Goal: Download file/media

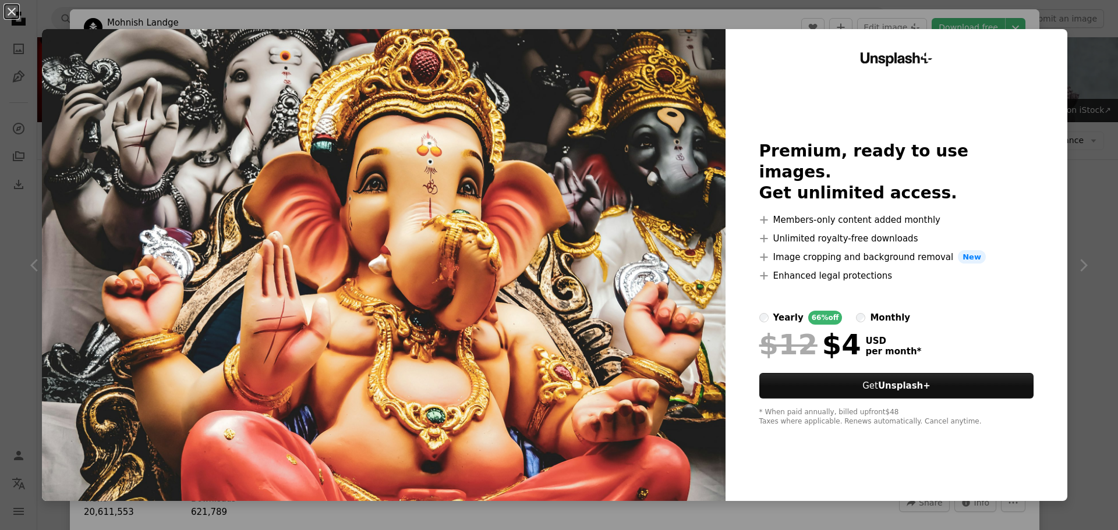
scroll to position [51, 0]
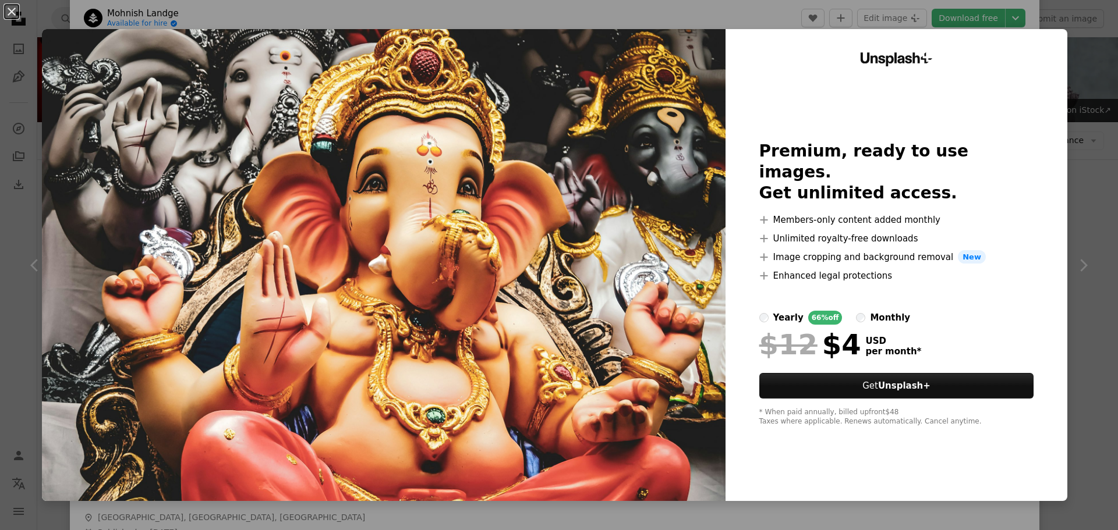
click at [519, 144] on img at bounding box center [383, 265] width 683 height 472
click at [13, 14] on button "An X shape" at bounding box center [12, 12] width 14 height 14
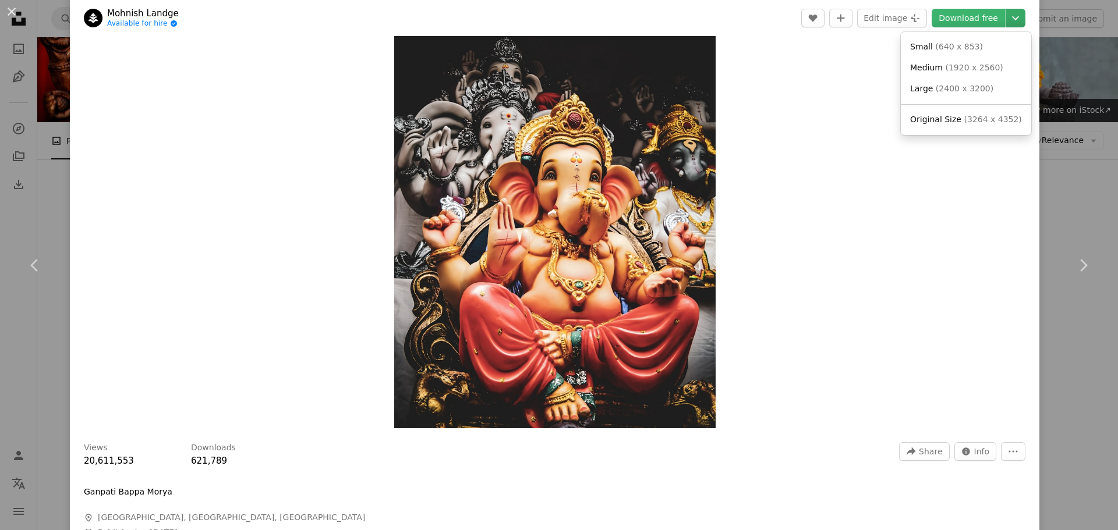
click at [1006, 20] on icon "Chevron down" at bounding box center [1015, 18] width 19 height 14
click at [852, 359] on dialog "An X shape Chevron left Chevron right [PERSON_NAME] Available for hire A checkm…" at bounding box center [559, 265] width 1118 height 530
click at [835, 22] on button "A plus sign" at bounding box center [840, 18] width 23 height 19
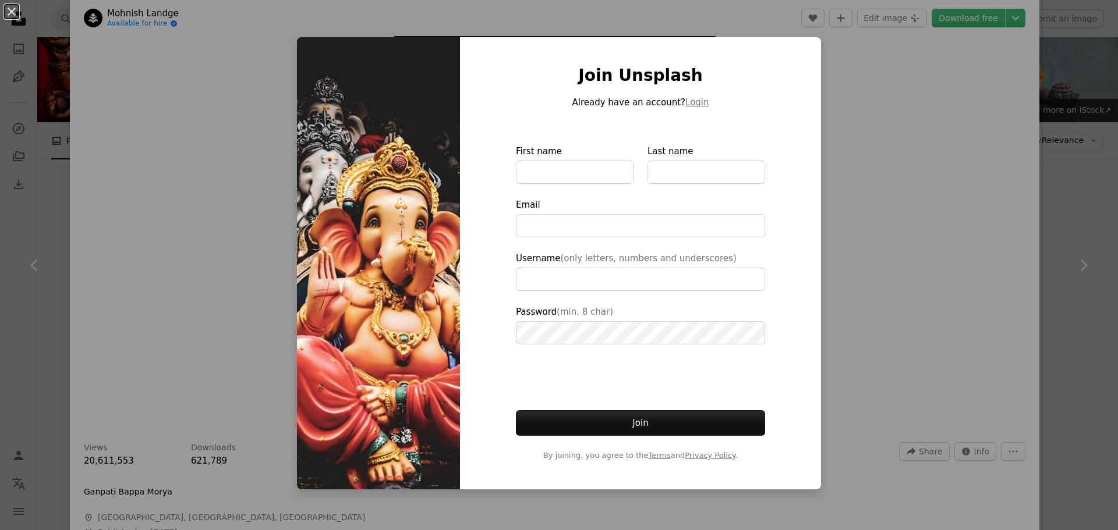
click at [910, 290] on div "An X shape Join Unsplash Already have an account? Login First name Last name Em…" at bounding box center [559, 265] width 1118 height 530
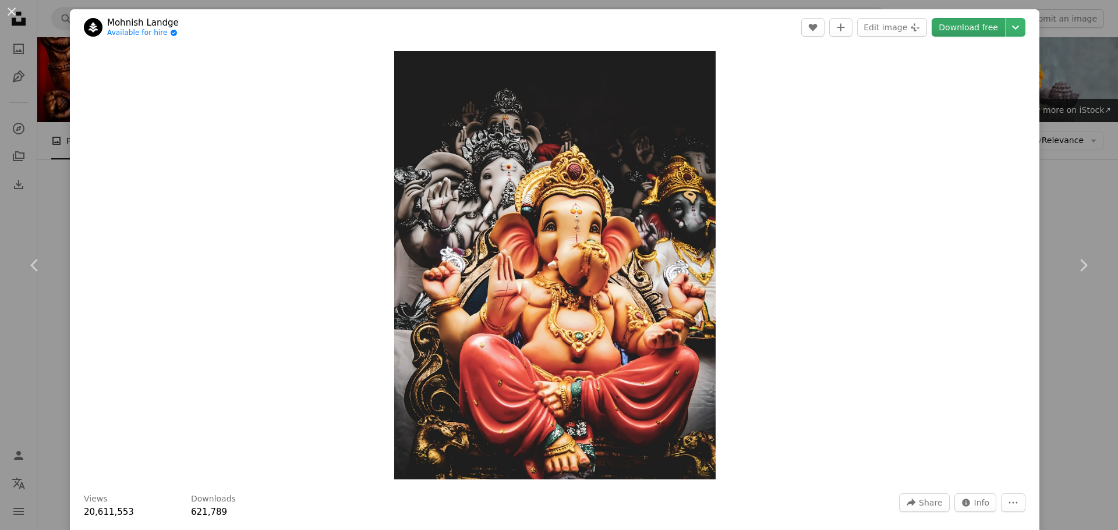
click at [942, 30] on link "Download free" at bounding box center [967, 27] width 73 height 19
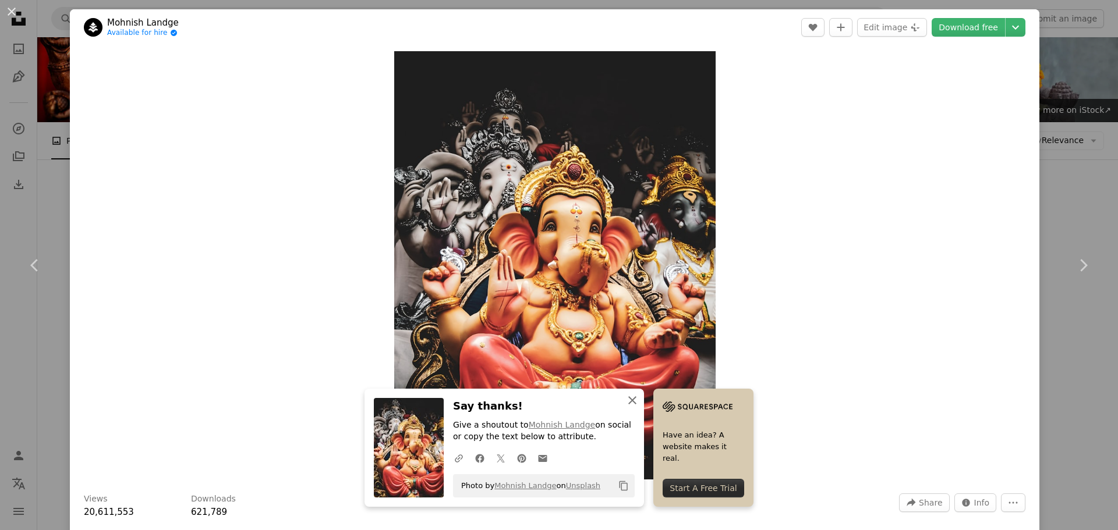
click at [629, 402] on icon "button" at bounding box center [632, 400] width 8 height 8
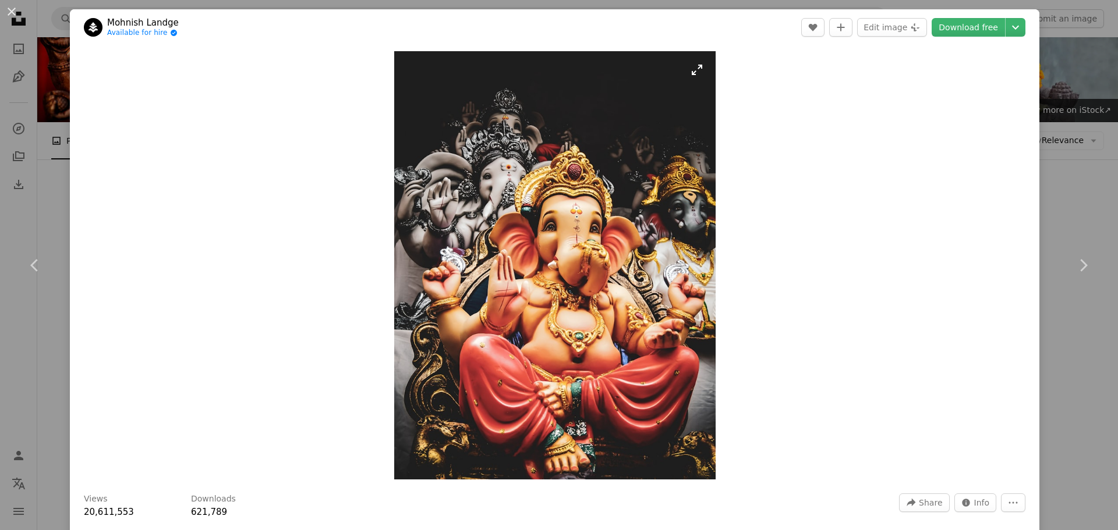
click at [695, 72] on img "Zoom in on this image" at bounding box center [554, 265] width 321 height 428
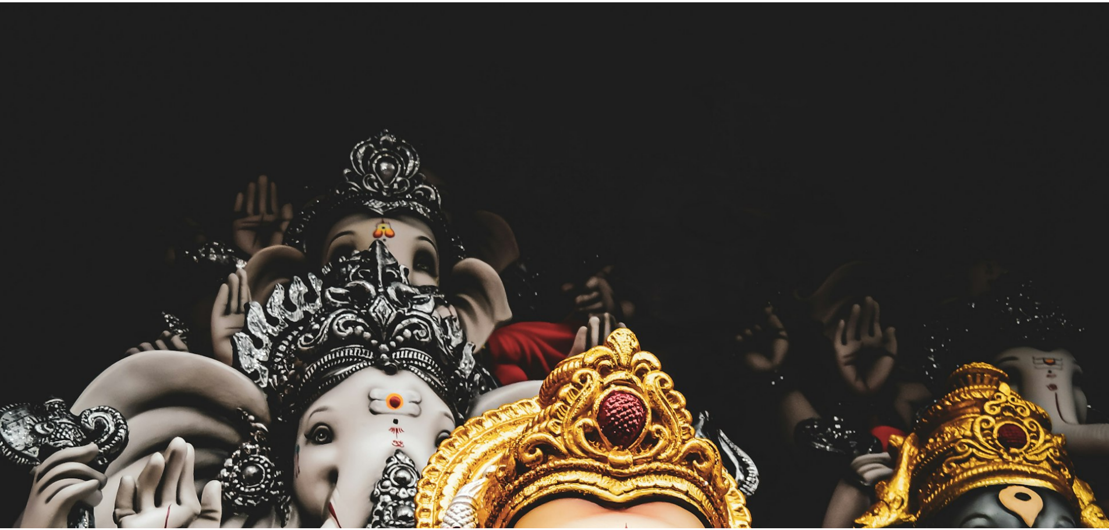
scroll to position [469, 0]
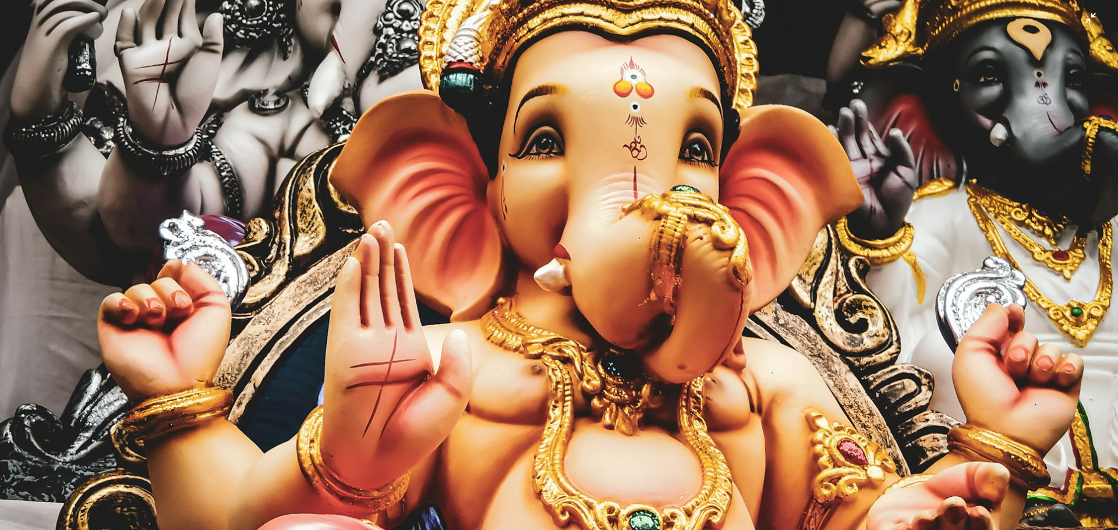
click at [695, 72] on img "Zoom out on this image" at bounding box center [558, 276] width 1119 height 1492
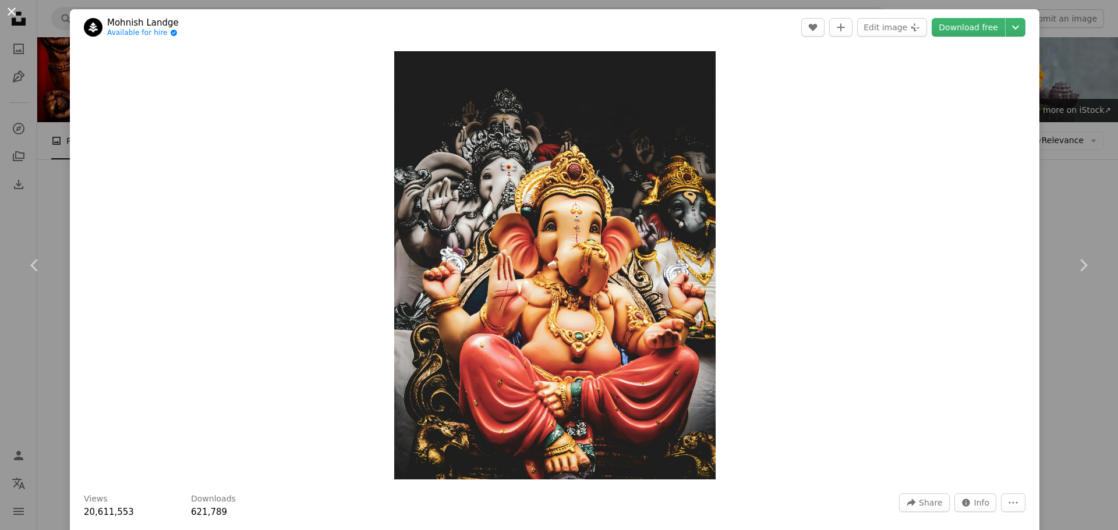
click at [8, 8] on button "An X shape" at bounding box center [12, 12] width 14 height 14
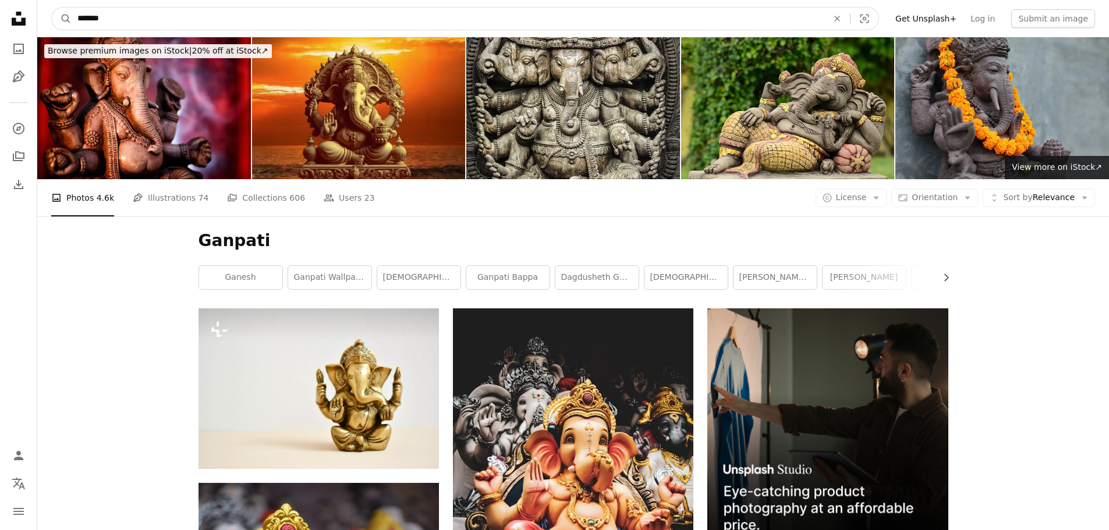
click at [134, 24] on input "*******" at bounding box center [448, 19] width 753 height 22
type input "**********"
click at [59, 19] on icon "A magnifying glass" at bounding box center [62, 19] width 20 height 12
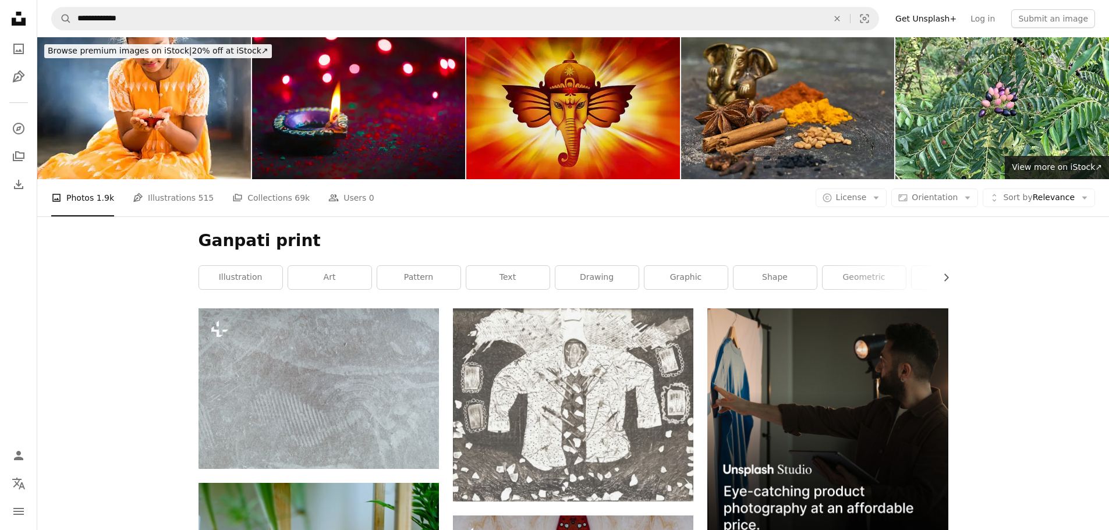
click at [586, 101] on img at bounding box center [573, 108] width 214 height 142
